Goal: Information Seeking & Learning: Learn about a topic

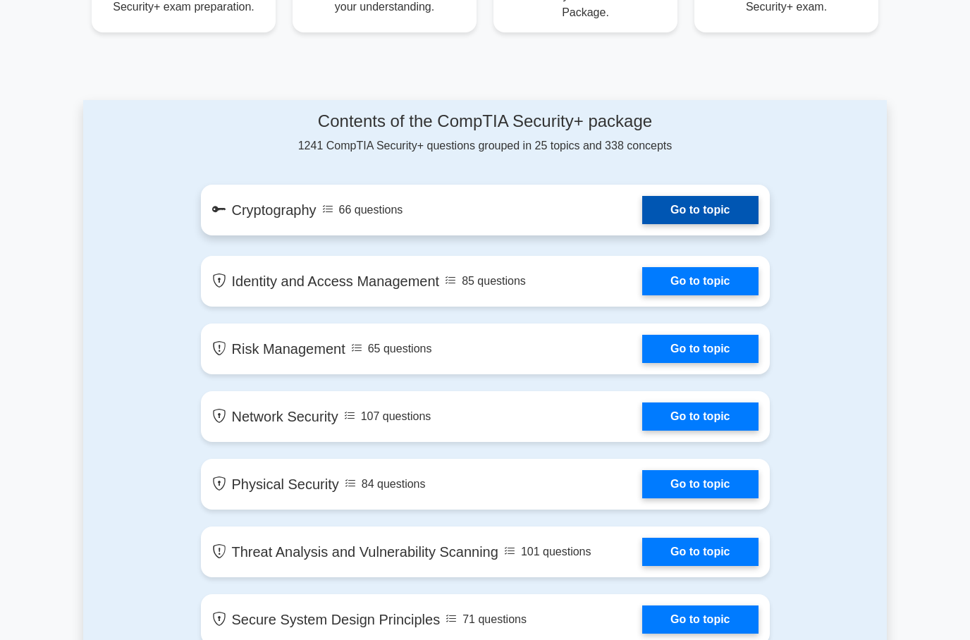
scroll to position [696, 0]
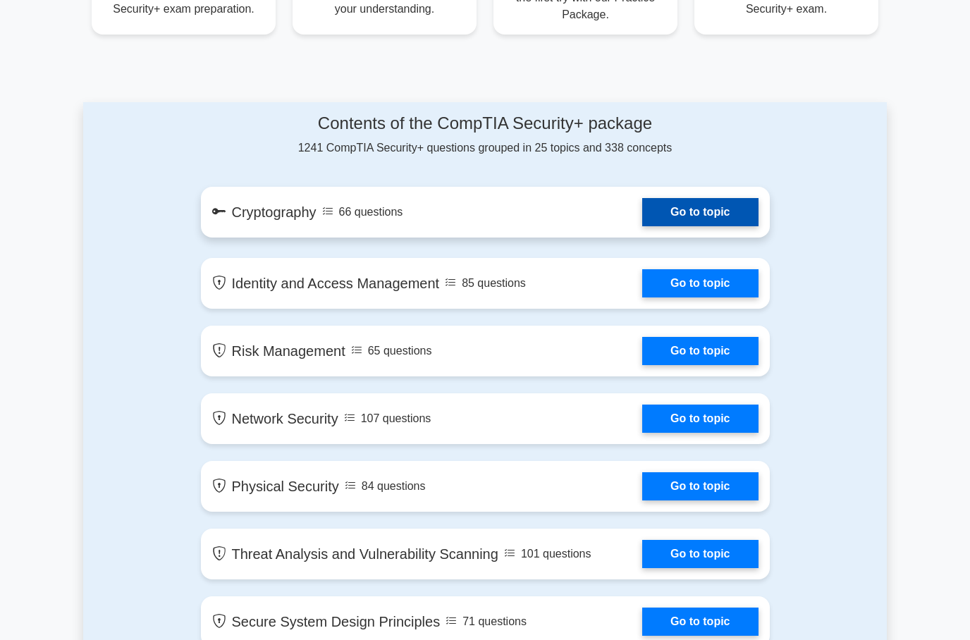
click at [695, 210] on link "Go to topic" at bounding box center [700, 212] width 116 height 28
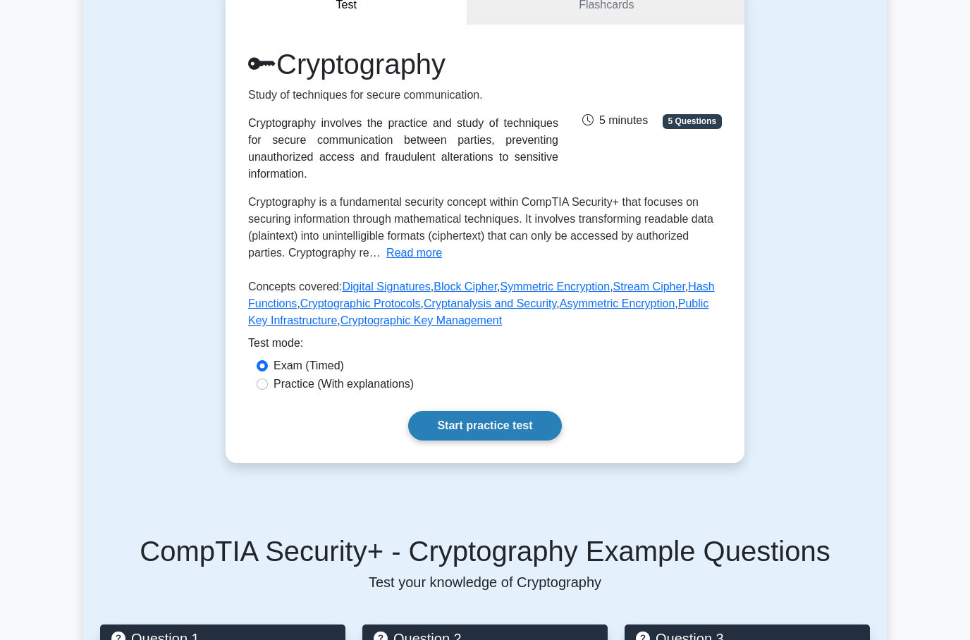
scroll to position [152, 0]
click at [300, 386] on label "Practice (With explanations)" at bounding box center [343, 384] width 140 height 17
click at [268, 386] on input "Practice (With explanations)" at bounding box center [262, 384] width 11 height 11
radio input "true"
click at [478, 438] on link "Start practice test" at bounding box center [484, 426] width 153 height 30
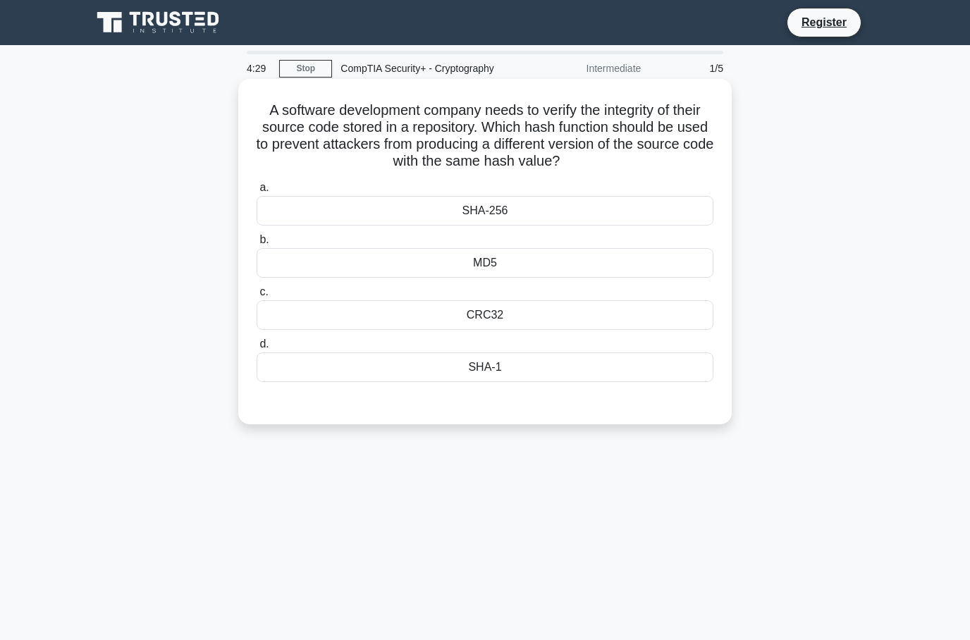
click at [473, 370] on div "SHA-1" at bounding box center [485, 367] width 457 height 30
click at [257, 349] on input "d. SHA-1" at bounding box center [257, 344] width 0 height 9
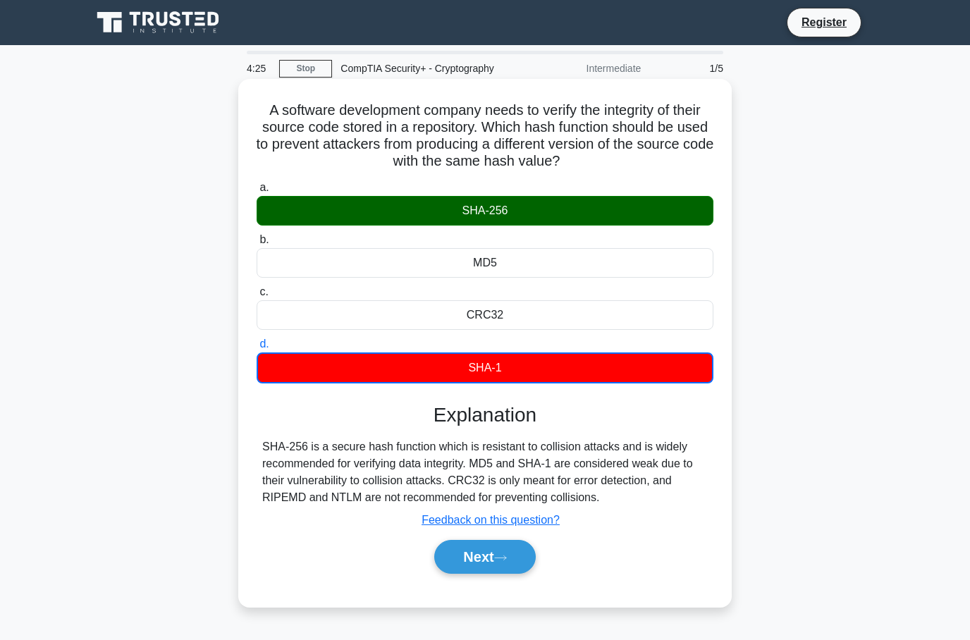
click at [481, 213] on div "SHA-256" at bounding box center [485, 211] width 457 height 30
click at [257, 192] on input "a. SHA-256" at bounding box center [257, 187] width 0 height 9
